Goal: Transaction & Acquisition: Purchase product/service

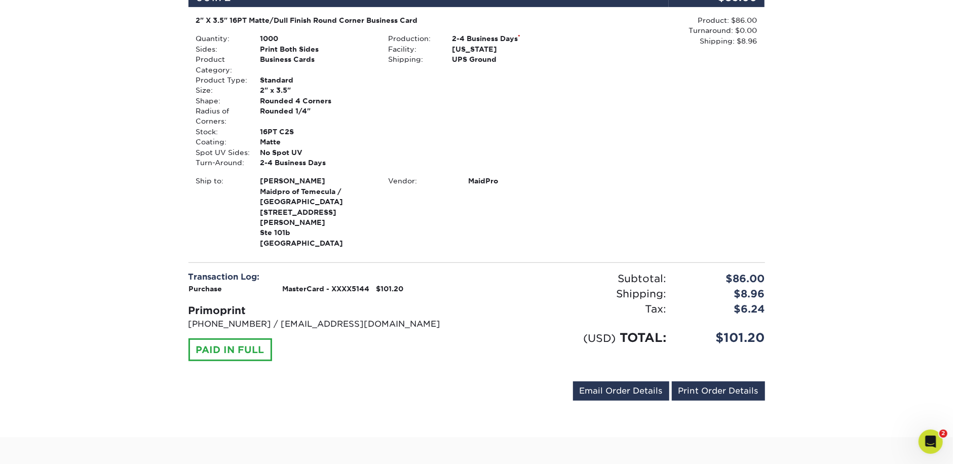
scroll to position [295, 0]
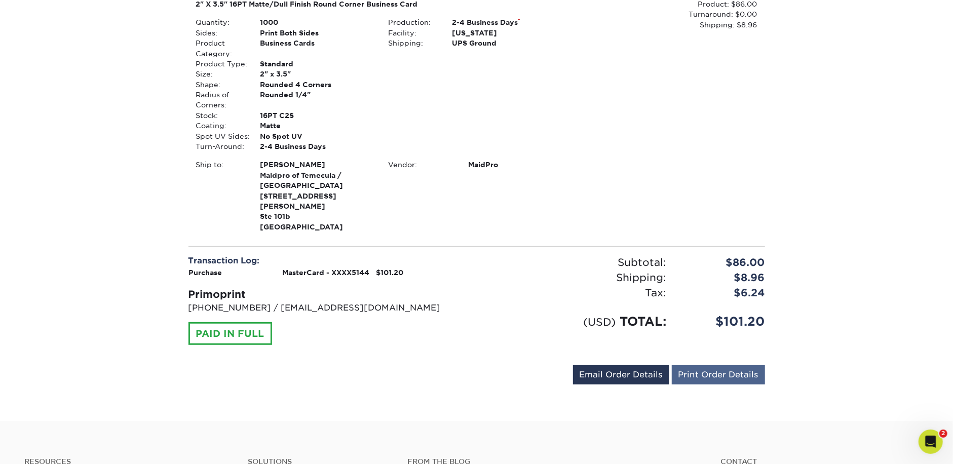
click at [725, 365] on link "Print Order Details" at bounding box center [718, 374] width 93 height 19
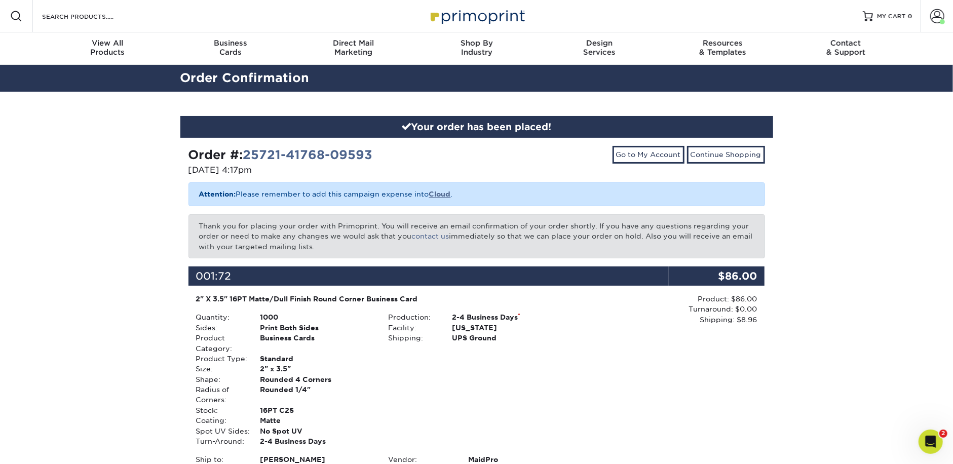
scroll to position [0, 0]
click at [653, 148] on link "Go to My Account" at bounding box center [648, 154] width 72 height 17
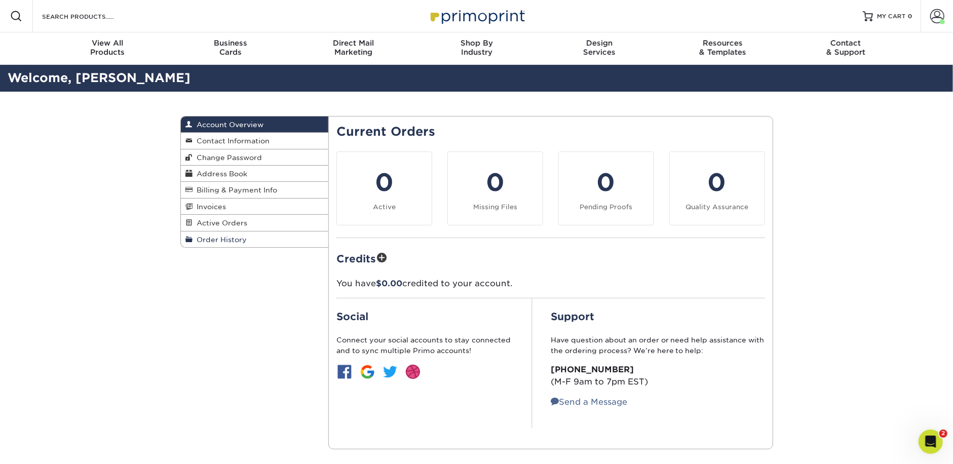
click at [234, 241] on span "Order History" at bounding box center [220, 240] width 54 height 8
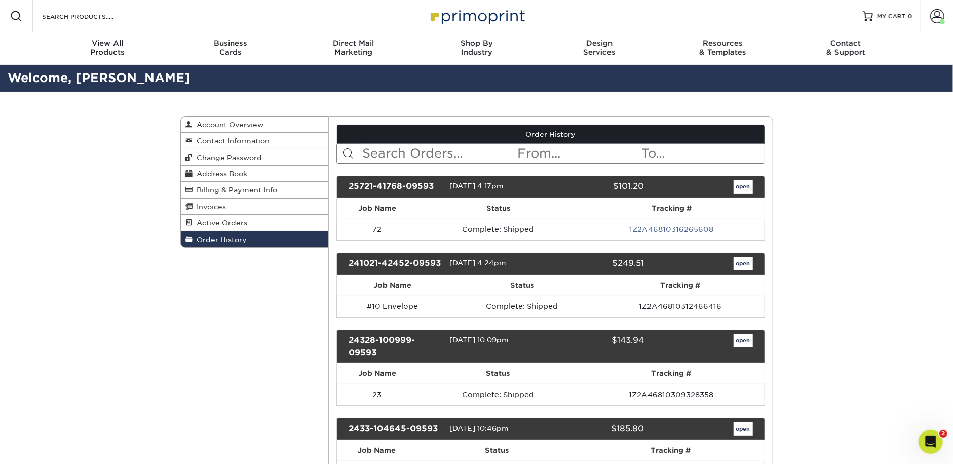
click at [743, 189] on link "open" at bounding box center [743, 186] width 19 height 13
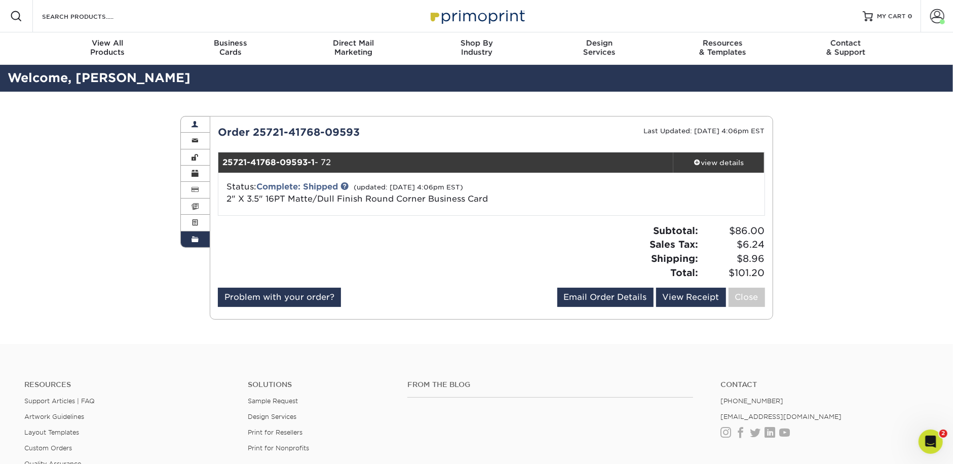
click at [196, 125] on span at bounding box center [194, 125] width 7 height 8
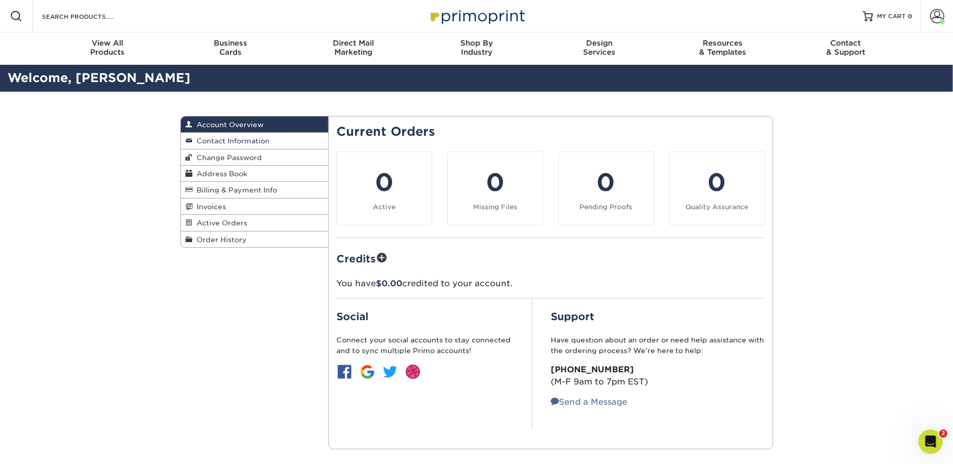
click at [256, 138] on span "Contact Information" at bounding box center [231, 141] width 77 height 8
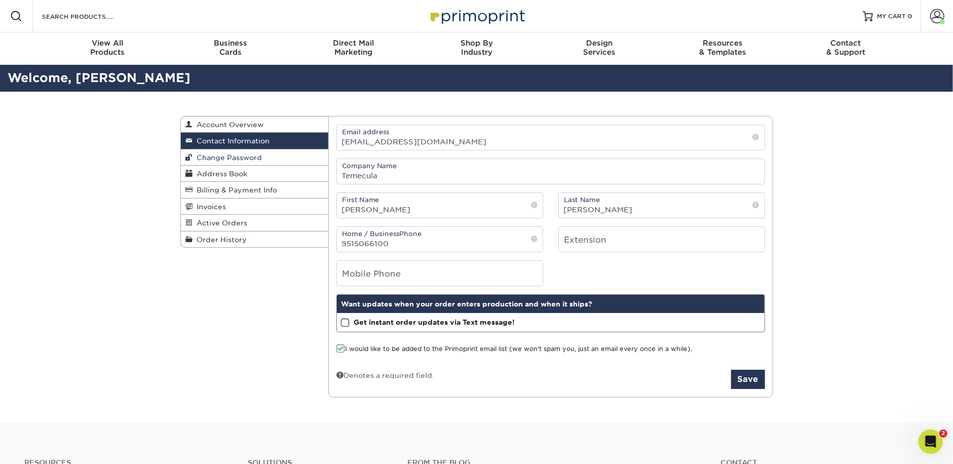
click at [261, 159] on link "Change Password" at bounding box center [255, 157] width 148 height 16
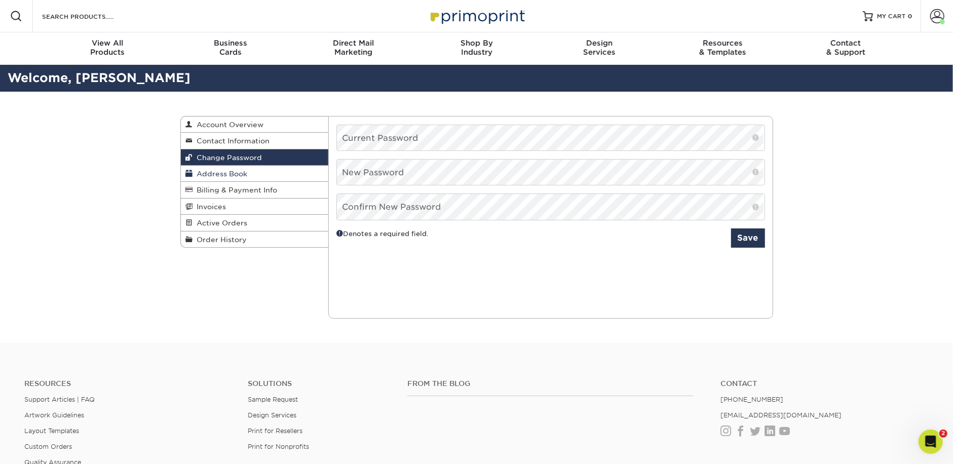
click at [246, 172] on span "Address Book" at bounding box center [220, 174] width 55 height 8
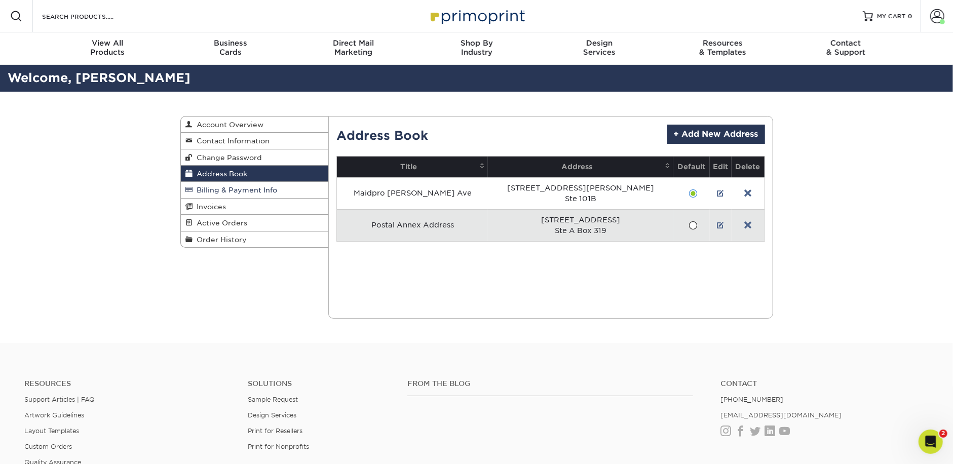
click at [251, 191] on span "Billing & Payment Info" at bounding box center [235, 190] width 85 height 8
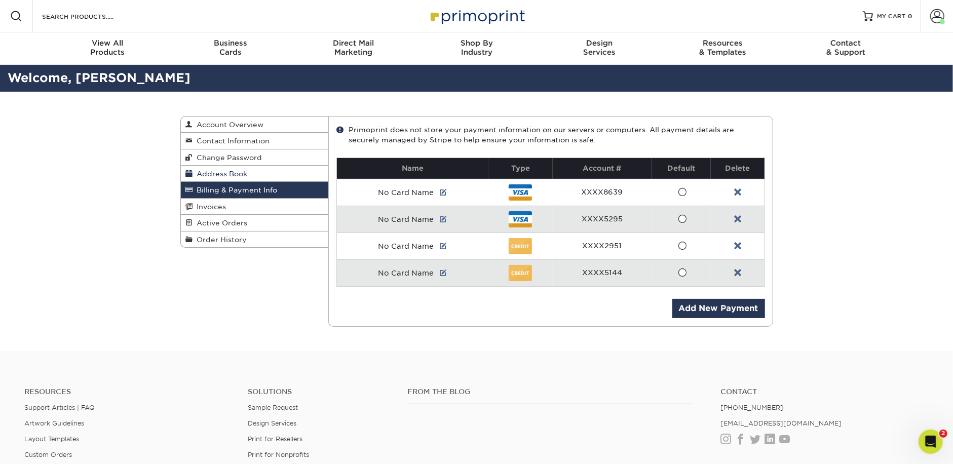
click at [256, 166] on link "Address Book" at bounding box center [255, 174] width 148 height 16
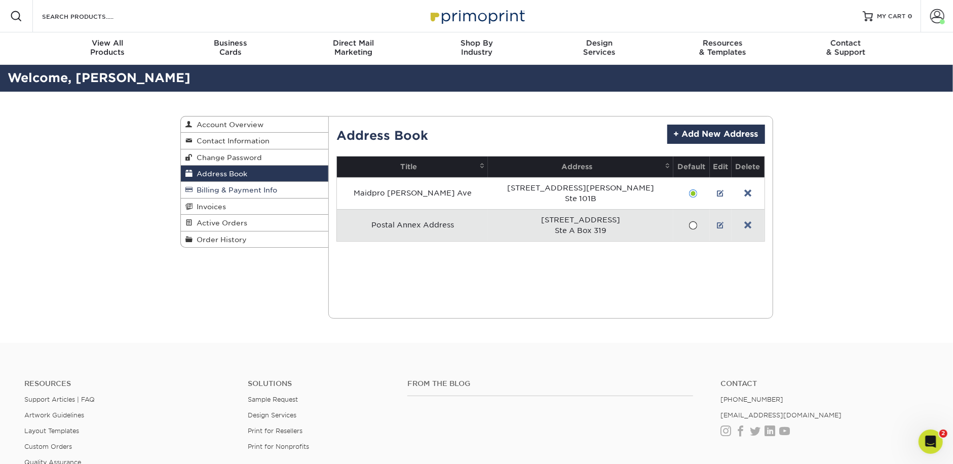
click at [258, 192] on span "Billing & Payment Info" at bounding box center [235, 190] width 85 height 8
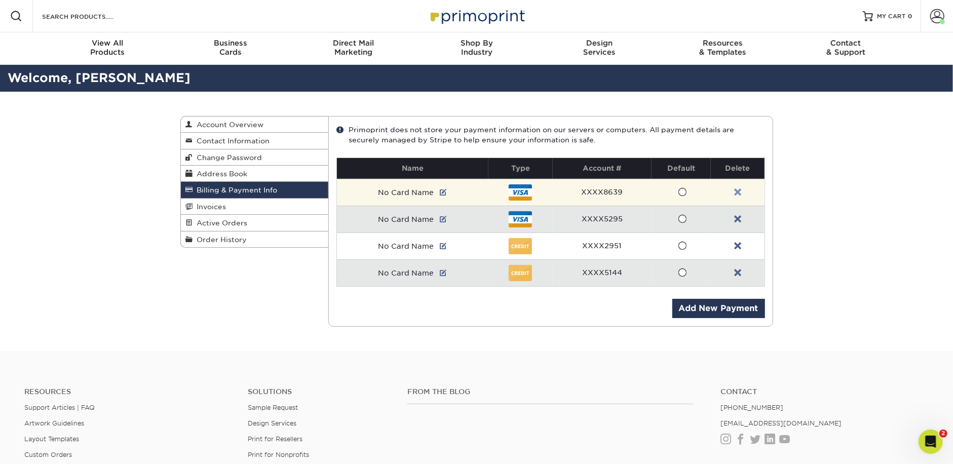
click at [736, 191] on link at bounding box center [737, 192] width 7 height 8
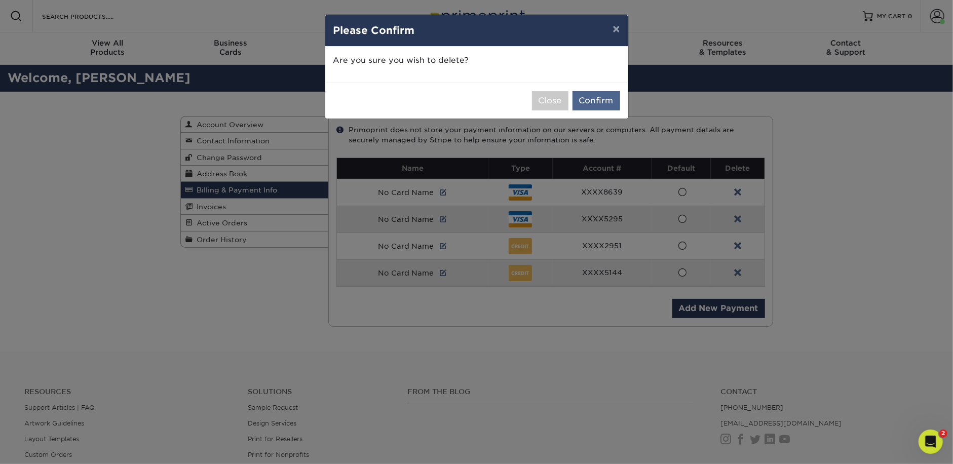
click at [606, 98] on button "Confirm" at bounding box center [596, 100] width 48 height 19
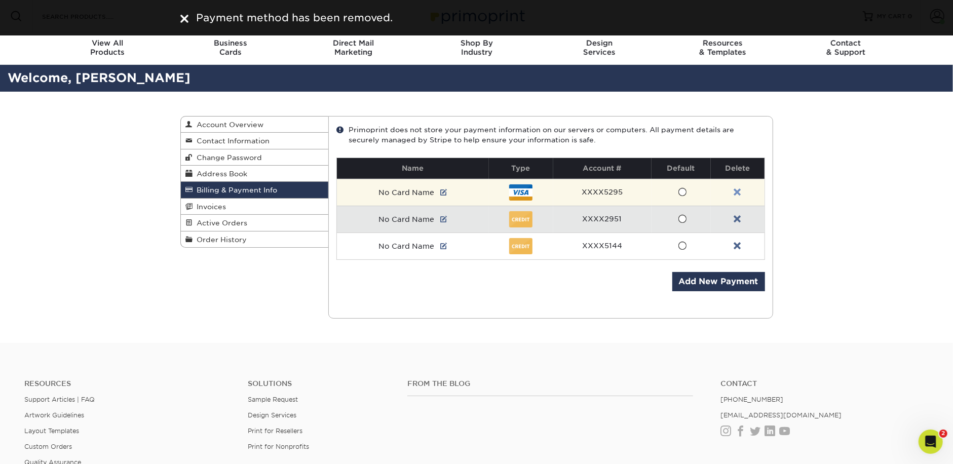
click at [736, 191] on link at bounding box center [737, 192] width 7 height 8
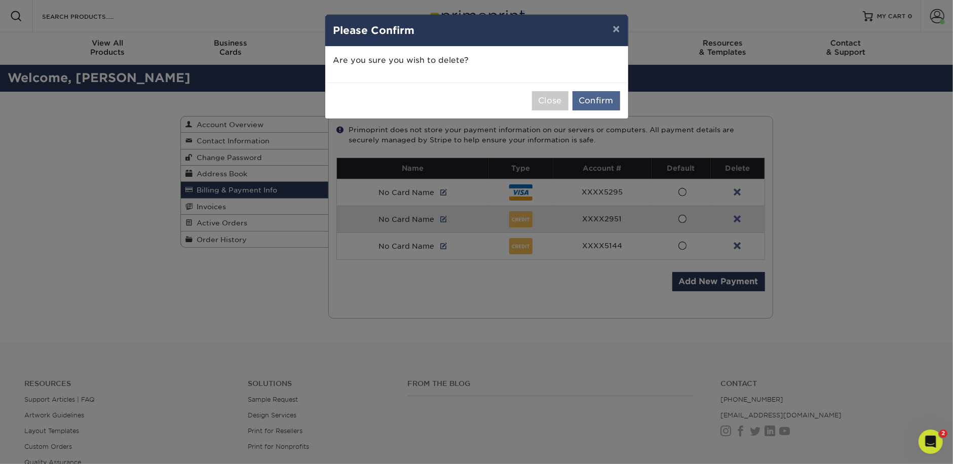
click at [597, 100] on button "Confirm" at bounding box center [596, 100] width 48 height 19
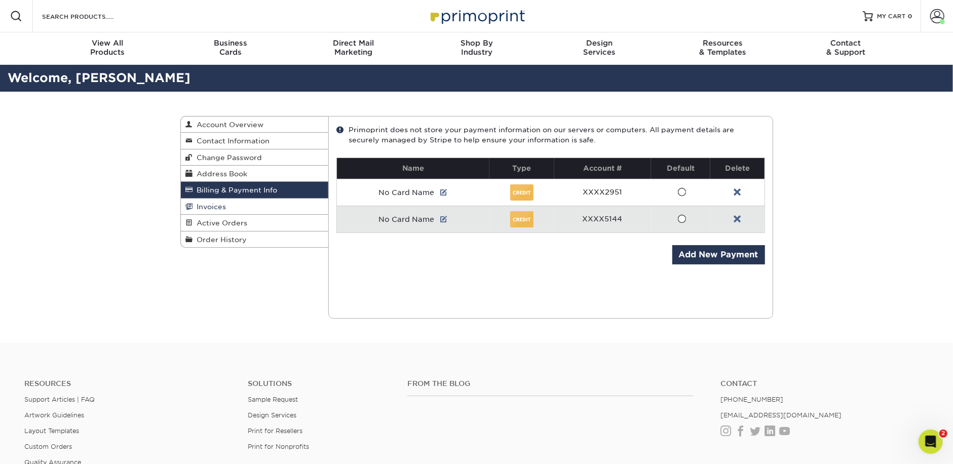
click at [221, 209] on span "Invoices" at bounding box center [209, 207] width 33 height 8
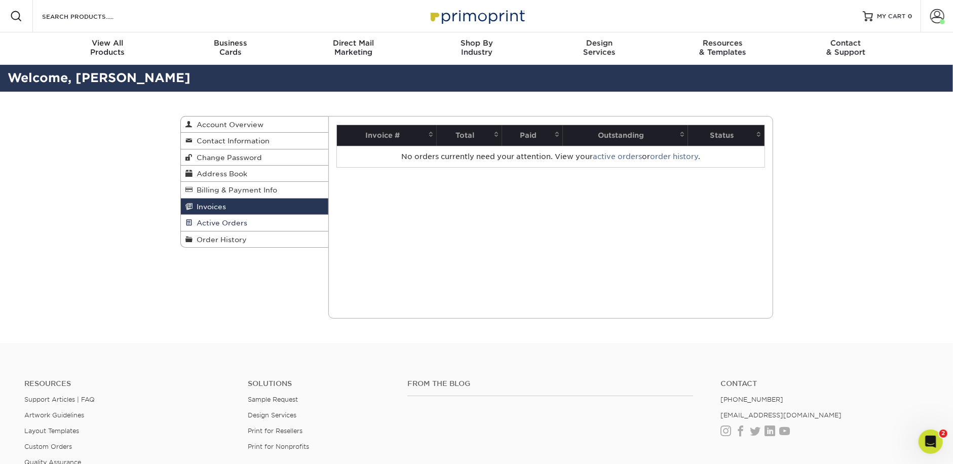
click at [223, 225] on span "Active Orders" at bounding box center [220, 223] width 55 height 8
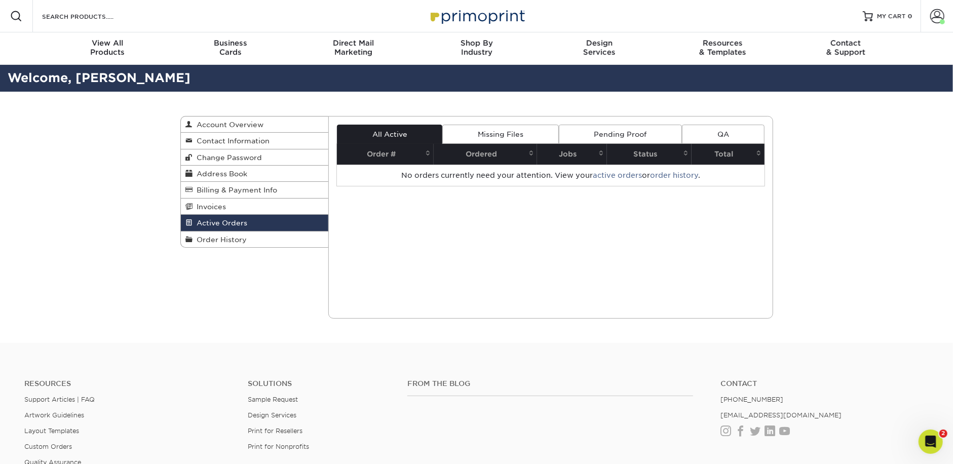
click at [490, 155] on th "Ordered" at bounding box center [485, 154] width 103 height 21
click at [231, 240] on span "Order History" at bounding box center [220, 240] width 54 height 8
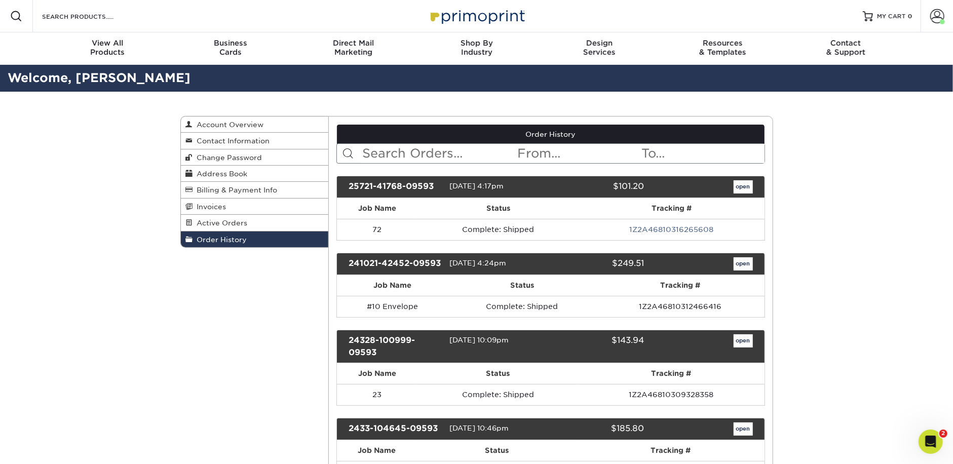
click at [740, 187] on link "open" at bounding box center [743, 186] width 19 height 13
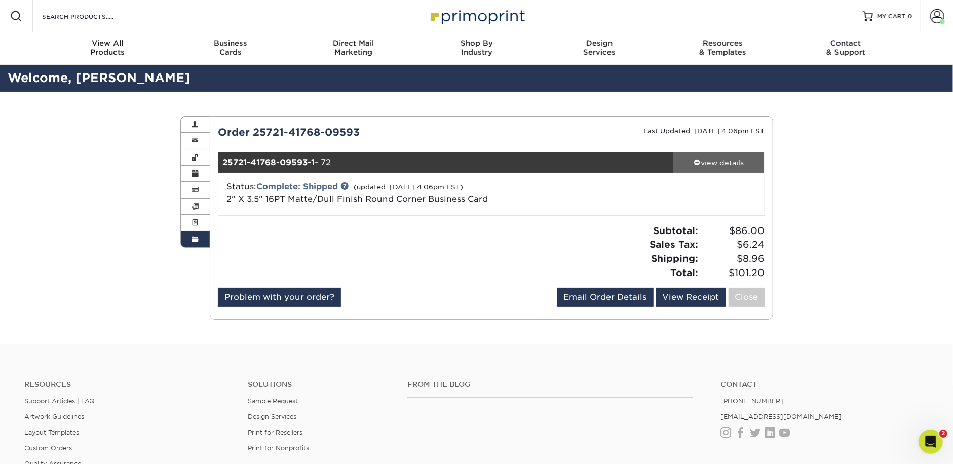
click at [728, 165] on div "view details" at bounding box center [718, 163] width 91 height 10
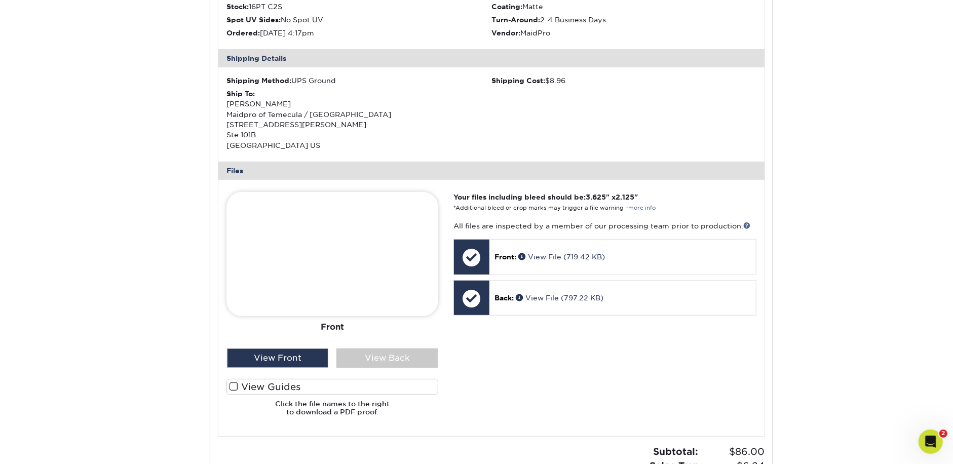
scroll to position [319, 0]
click at [548, 255] on link "View File (719.42 KB)" at bounding box center [561, 257] width 87 height 8
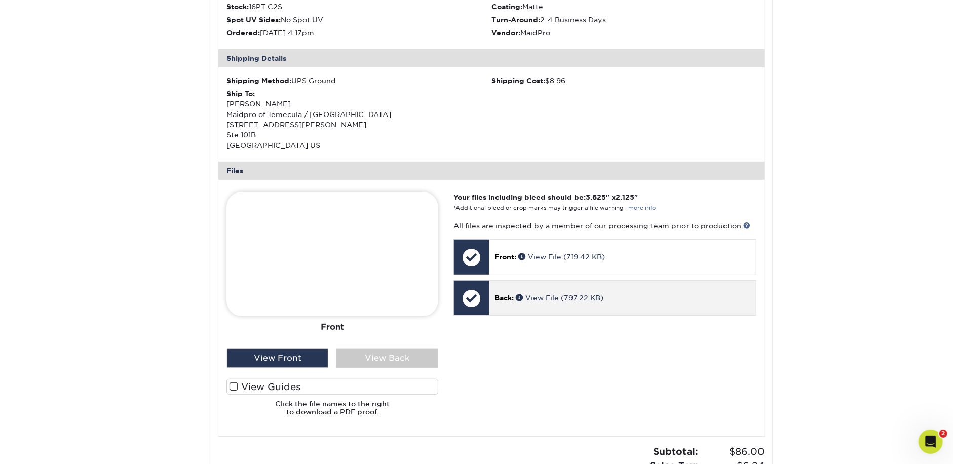
click at [607, 295] on p "Back: View File (797.22 KB)" at bounding box center [622, 298] width 256 height 10
click at [481, 295] on div at bounding box center [471, 298] width 35 height 35
click at [549, 294] on link "View File (797.22 KB)" at bounding box center [560, 298] width 88 height 8
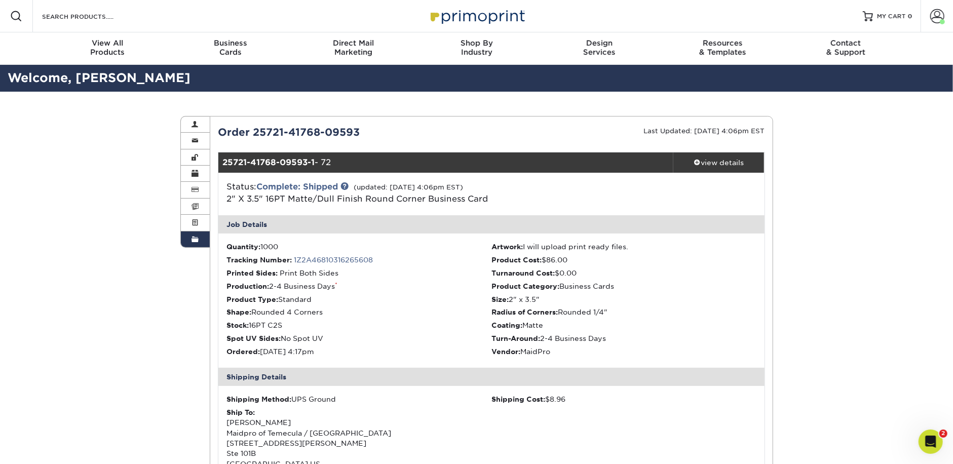
scroll to position [0, 0]
click at [937, 17] on span at bounding box center [937, 16] width 14 height 14
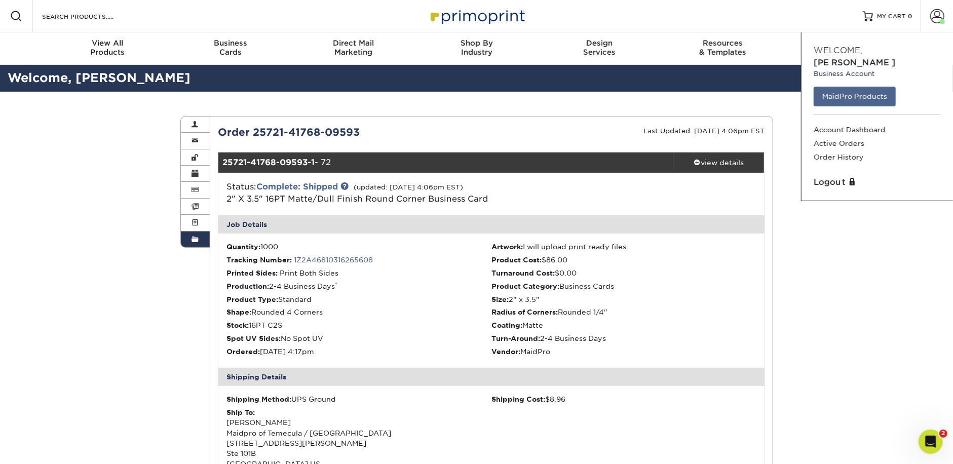
click at [860, 87] on link "MaidPro Products" at bounding box center [855, 96] width 82 height 19
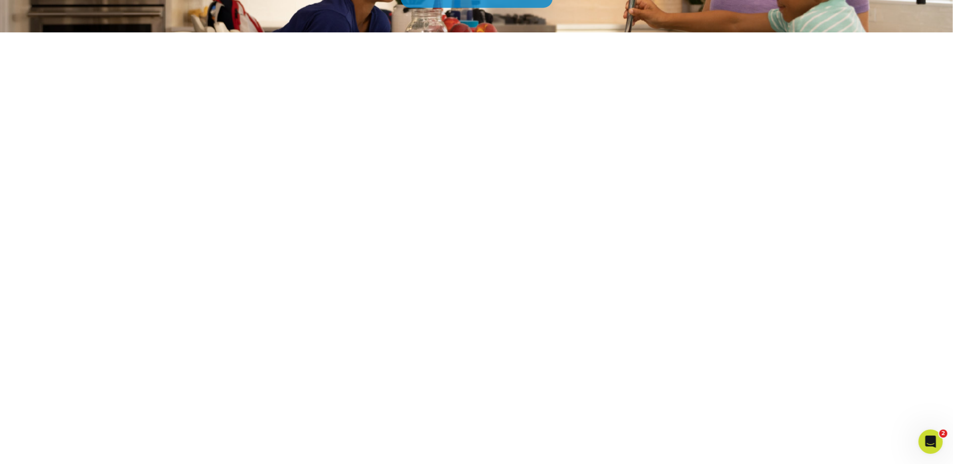
scroll to position [158, 0]
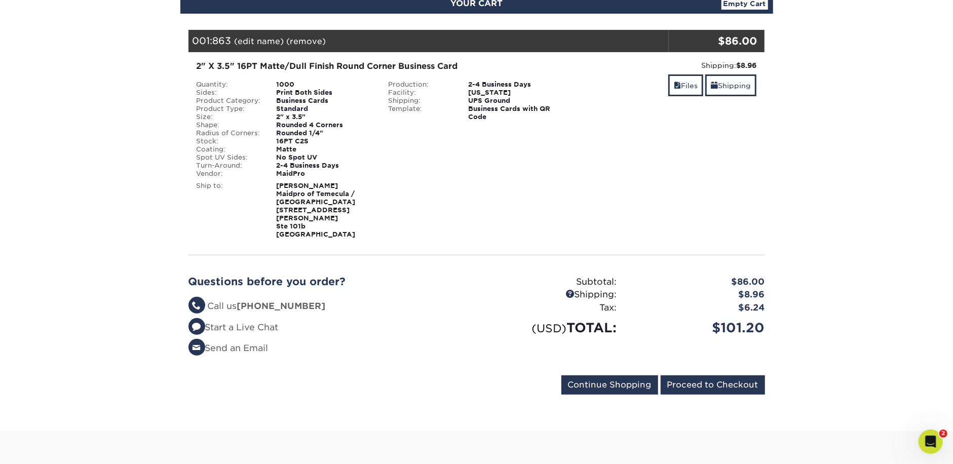
scroll to position [128, 0]
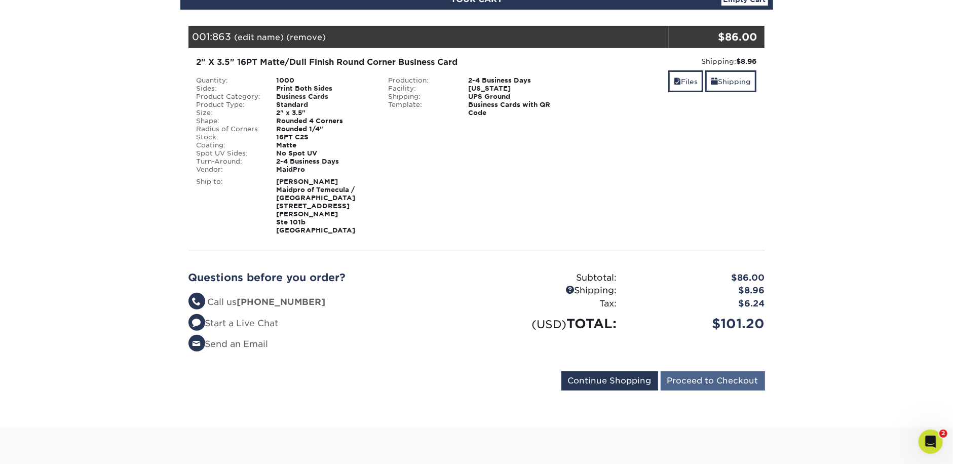
click at [720, 371] on input "Proceed to Checkout" at bounding box center [713, 380] width 104 height 19
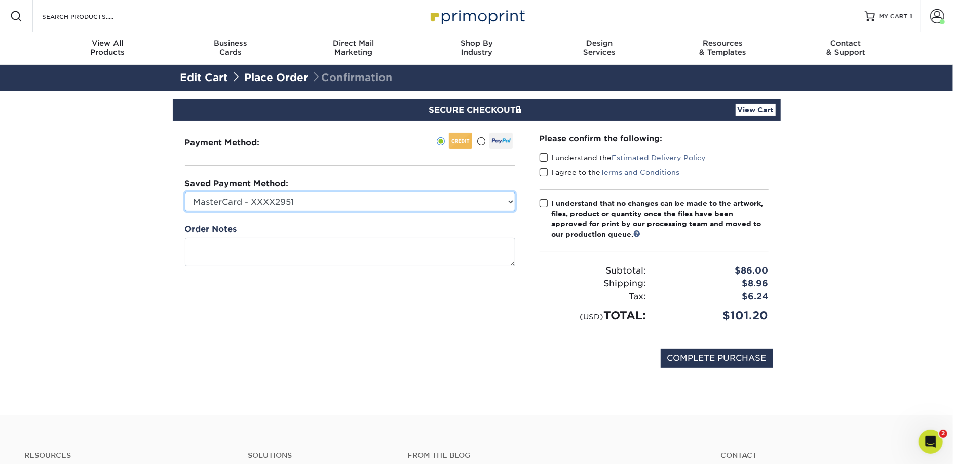
select select "74941"
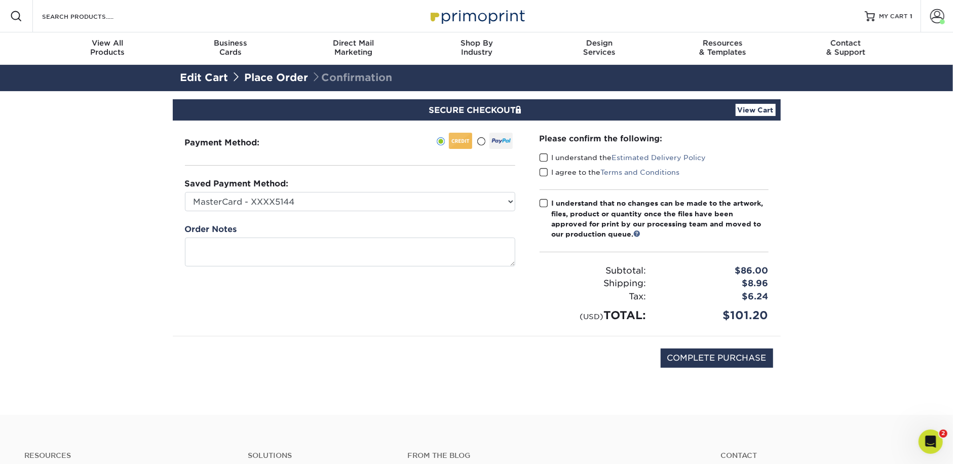
click at [544, 158] on span at bounding box center [543, 158] width 9 height 10
click at [0, 0] on input "I understand the Estimated Delivery Policy" at bounding box center [0, 0] width 0 height 0
click at [544, 173] on span at bounding box center [543, 173] width 9 height 10
click at [0, 0] on input "I agree to the Terms and Conditions" at bounding box center [0, 0] width 0 height 0
click at [544, 202] on span at bounding box center [543, 204] width 9 height 10
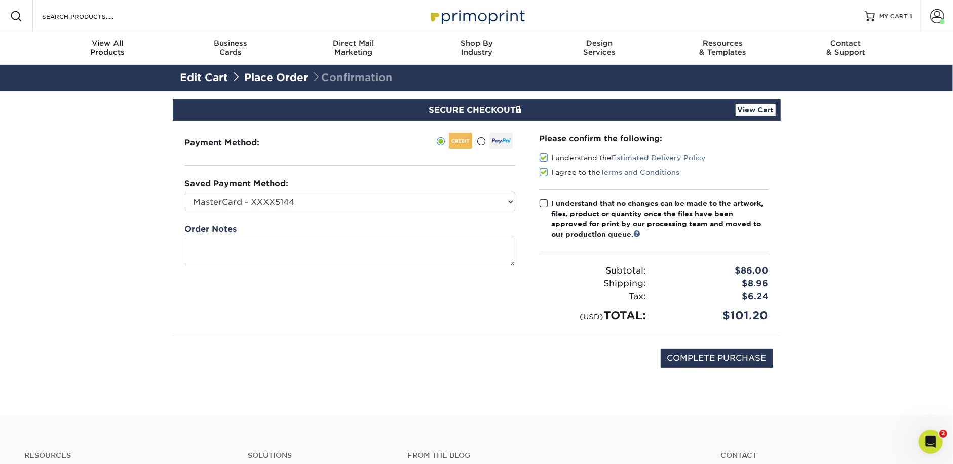
click at [0, 0] on input "I understand that no changes can be made to the artwork, files, product or quan…" at bounding box center [0, 0] width 0 height 0
click at [735, 356] on input "COMPLETE PURCHASE" at bounding box center [717, 358] width 112 height 19
type input "PROCESSING, PLEASE WAIT..."
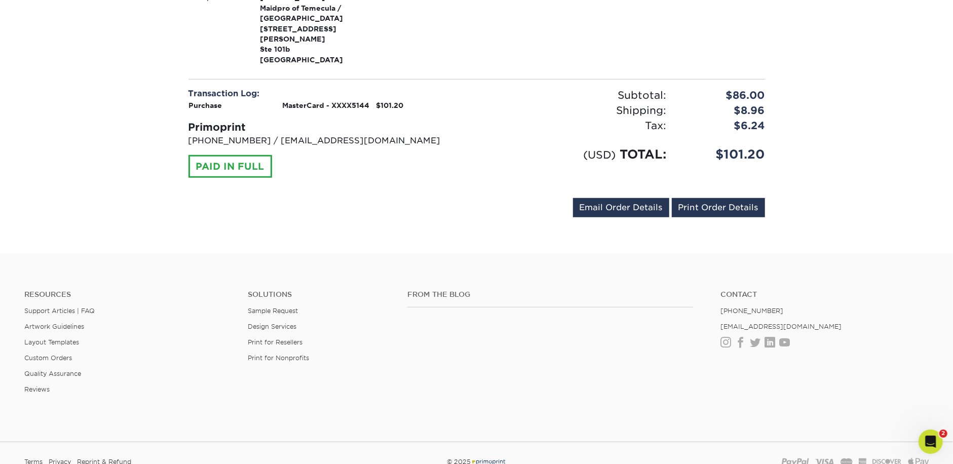
scroll to position [475, 0]
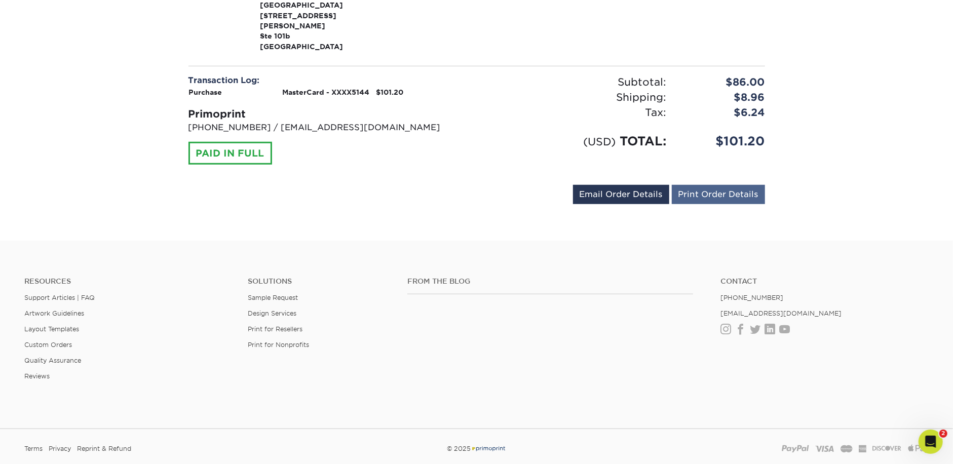
click at [730, 185] on link "Print Order Details" at bounding box center [718, 194] width 93 height 19
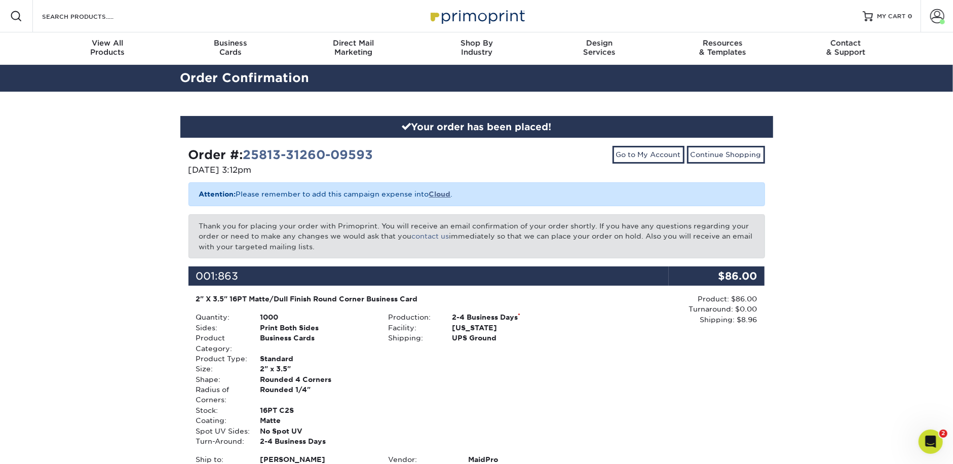
scroll to position [0, 0]
click at [932, 23] on span at bounding box center [937, 16] width 14 height 14
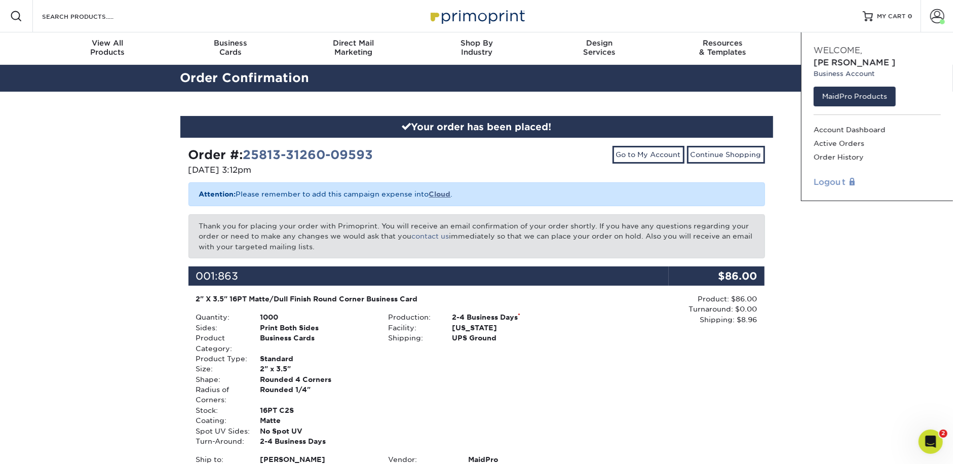
click at [830, 176] on link "Logout" at bounding box center [877, 182] width 127 height 12
